Goal: Transaction & Acquisition: Purchase product/service

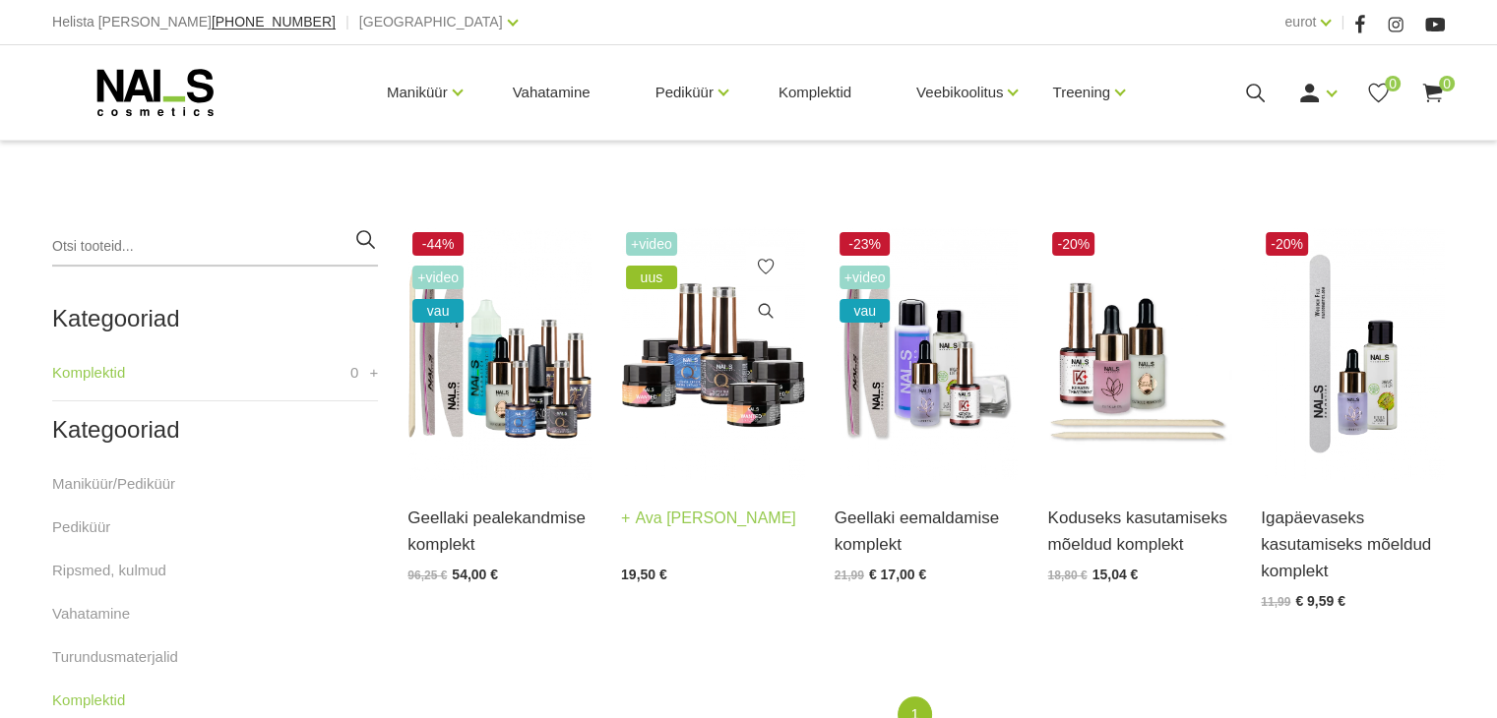
scroll to position [384, 0]
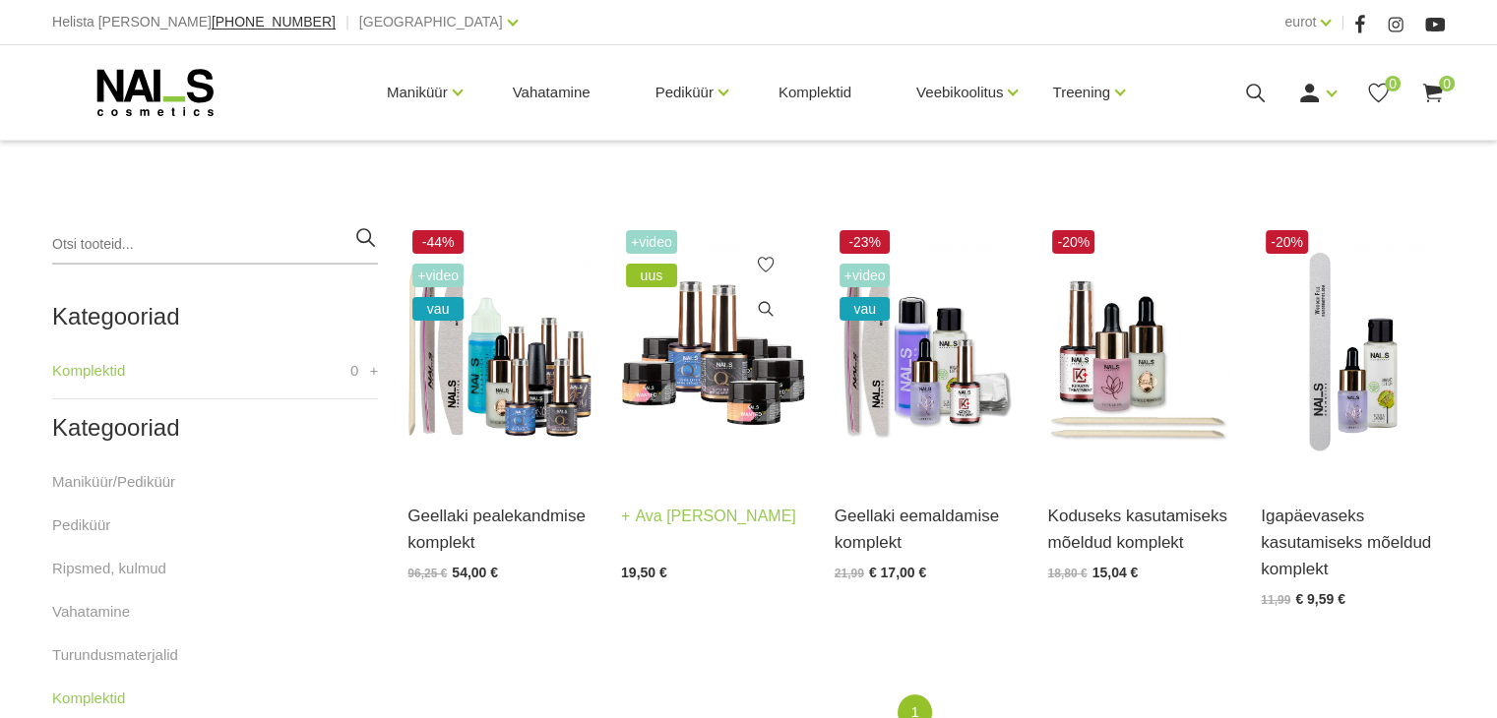
click at [706, 514] on font "Ava ja vali" at bounding box center [715, 516] width 160 height 17
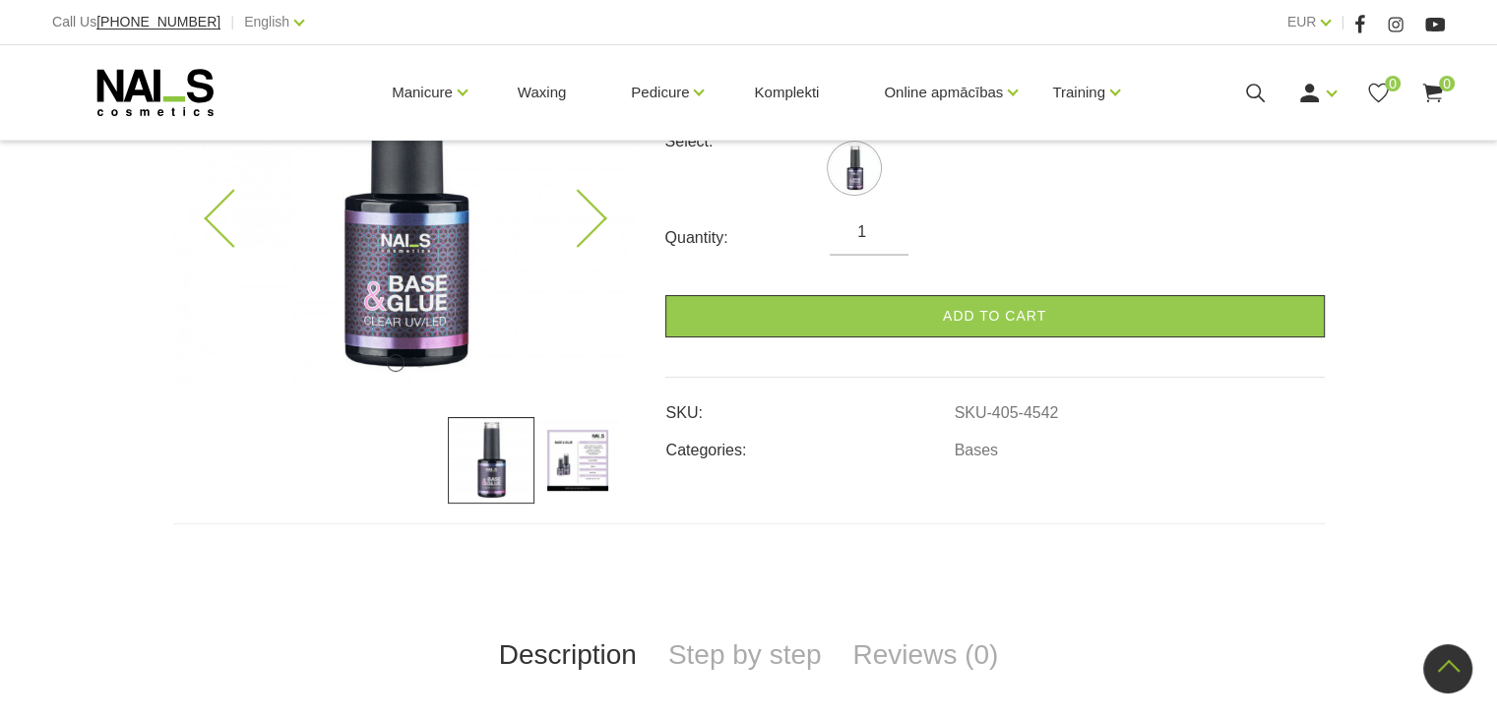
scroll to position [226, 0]
